Goal: Task Accomplishment & Management: Manage account settings

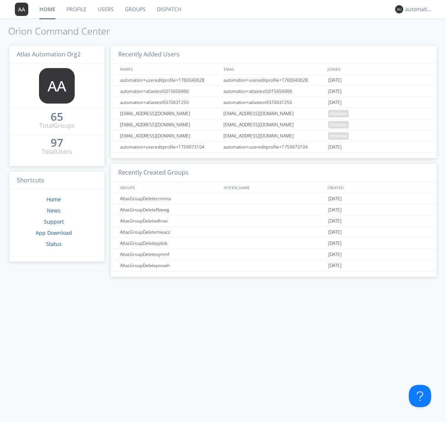
click at [134, 9] on link "Groups" at bounding box center [135, 9] width 32 height 19
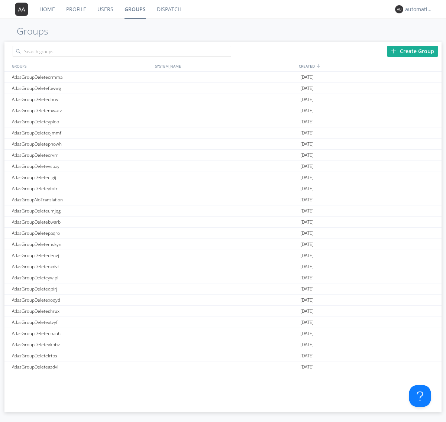
click at [412, 51] on div "Create Group" at bounding box center [412, 51] width 51 height 11
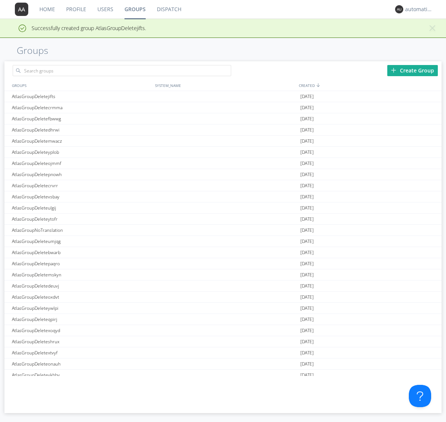
click at [134, 9] on link "Groups" at bounding box center [135, 9] width 32 height 19
type input "AtlasGroupDeletejifts"
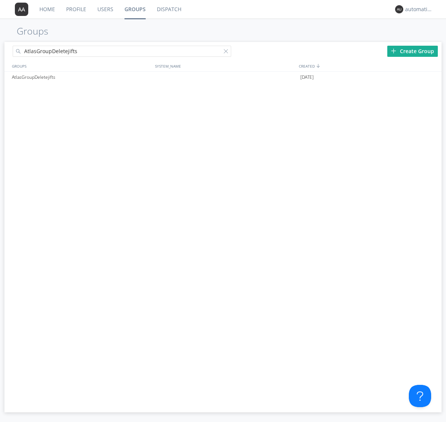
click at [105, 9] on link "Users" at bounding box center [105, 9] width 27 height 19
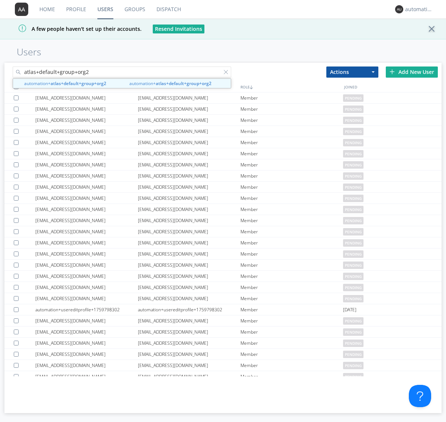
type input "atlas+default+group+org2"
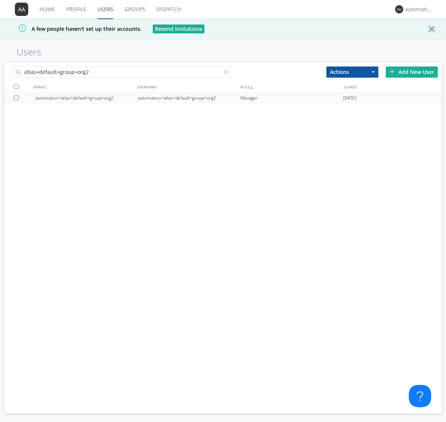
click at [189, 98] on div "automation+atlas+default+group+org2" at bounding box center [189, 97] width 103 height 11
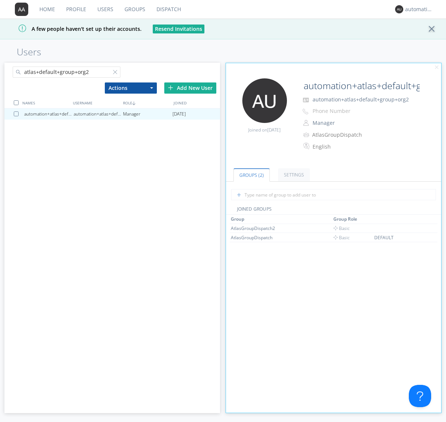
click at [168, 9] on link "Dispatch" at bounding box center [169, 9] width 36 height 19
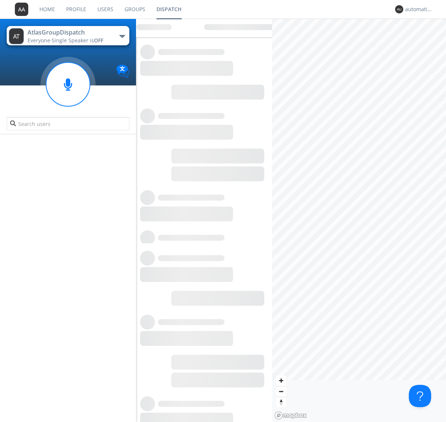
click at [105, 9] on link "Users" at bounding box center [105, 9] width 27 height 19
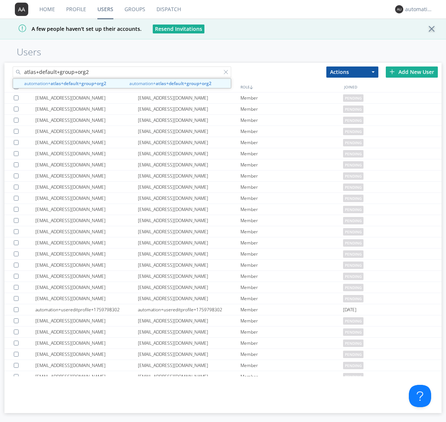
type input "atlas+default+group+org2"
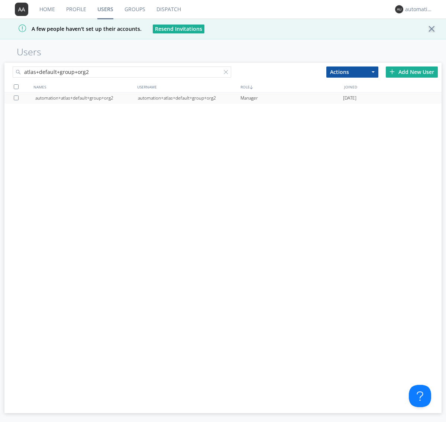
click at [189, 98] on div "automation+atlas+default+group+org2" at bounding box center [189, 97] width 103 height 11
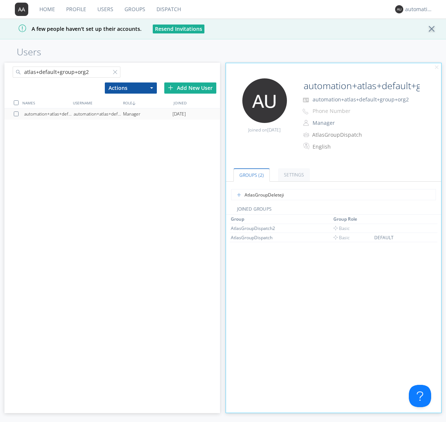
type input "AtlasGroupDeletejifts"
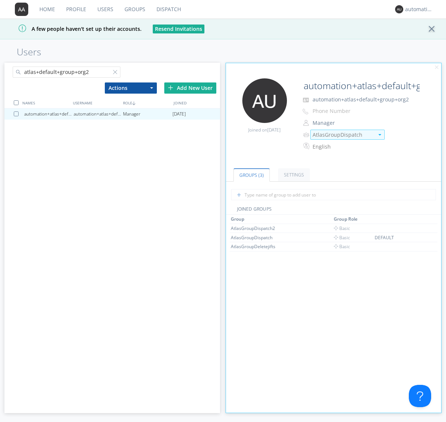
click at [379, 134] on img at bounding box center [379, 134] width 3 height 1
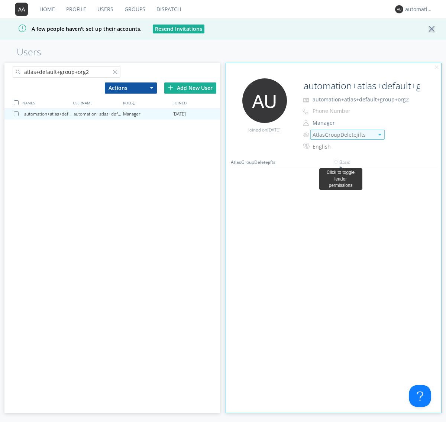
click at [168, 9] on link "Dispatch" at bounding box center [169, 9] width 36 height 19
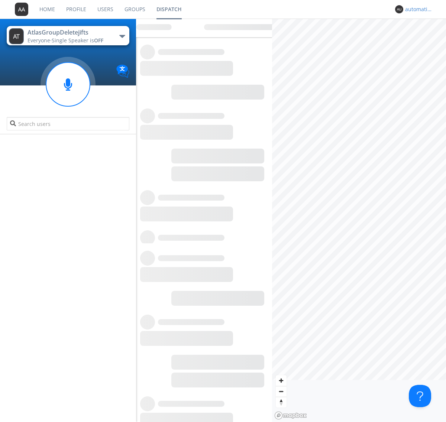
click at [417, 9] on div "automation+atlas+default+group+org2" at bounding box center [419, 9] width 28 height 7
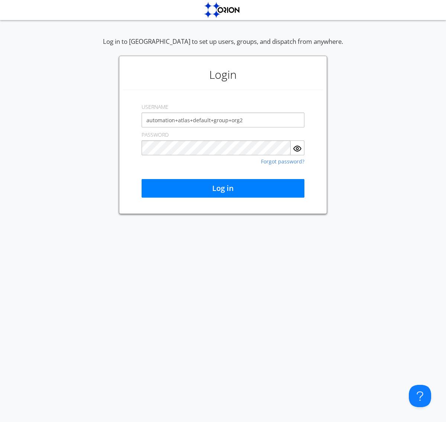
type input "automation+atlas+default+group+org2"
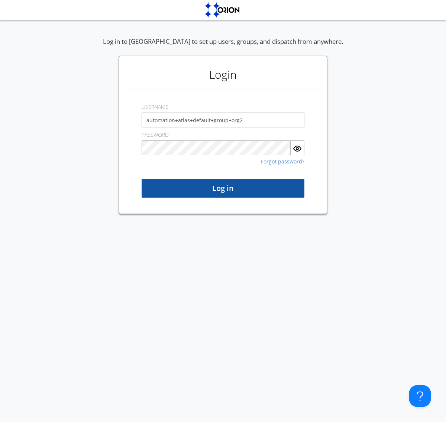
click at [223, 188] on button "Log in" at bounding box center [223, 188] width 163 height 19
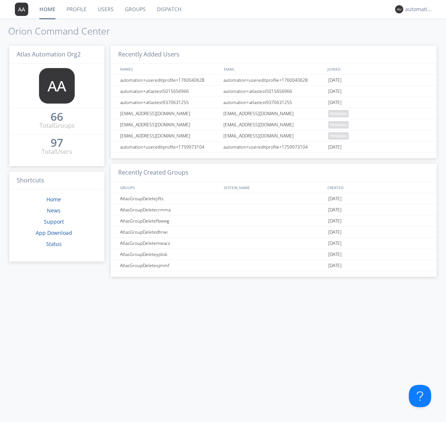
click at [168, 9] on link "Dispatch" at bounding box center [169, 9] width 36 height 19
click at [105, 9] on link "Users" at bounding box center [105, 9] width 27 height 19
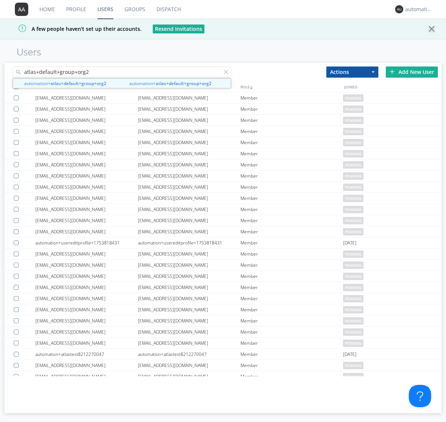
type input "atlas+default+group+org2"
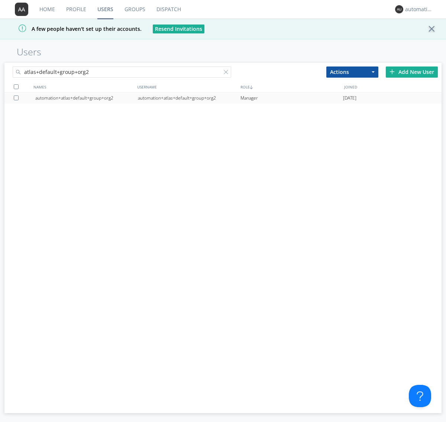
click at [189, 98] on div "automation+atlas+default+group+org2" at bounding box center [189, 97] width 103 height 11
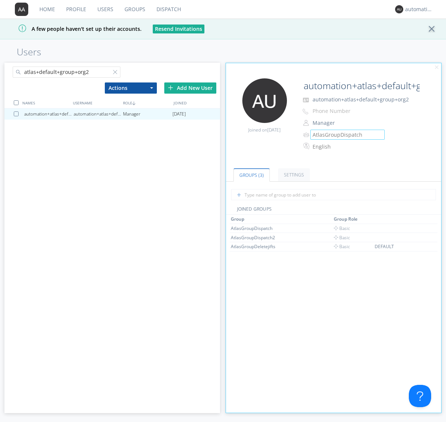
click at [134, 9] on link "Groups" at bounding box center [135, 9] width 32 height 19
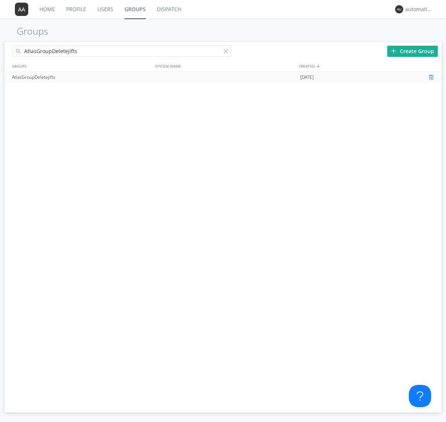
type input "AtlasGroupDeletejifts"
click at [432, 77] on div at bounding box center [431, 77] width 7 height 6
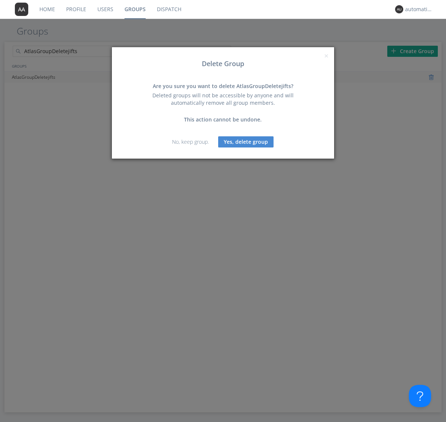
click at [246, 142] on button "Yes, delete group" at bounding box center [245, 141] width 55 height 11
